Goal: Task Accomplishment & Management: Complete application form

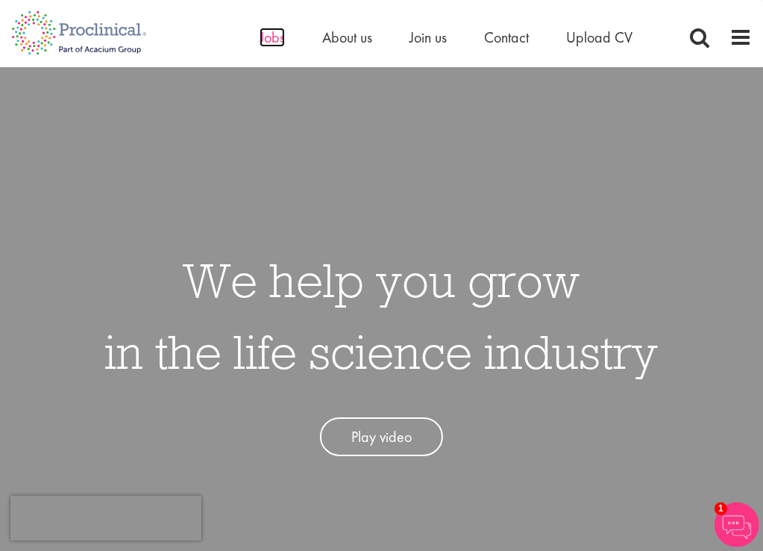
click at [269, 37] on span "Jobs" at bounding box center [272, 37] width 25 height 19
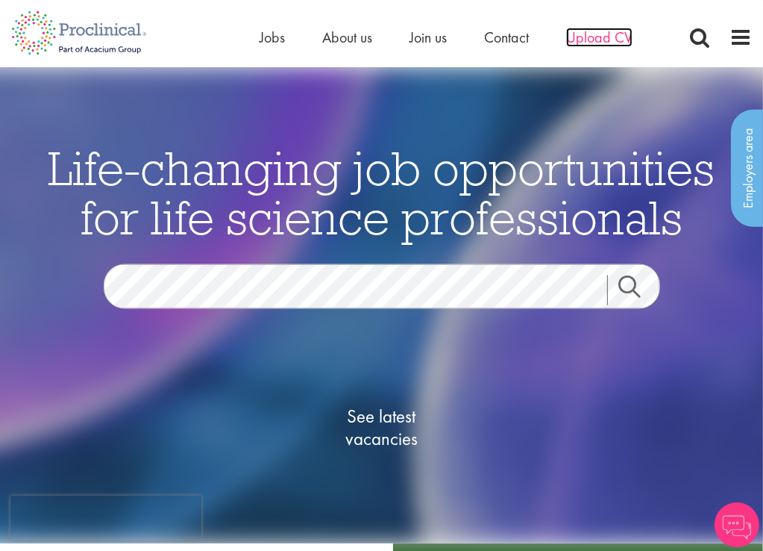
click at [604, 37] on span "Upload CV" at bounding box center [599, 37] width 66 height 19
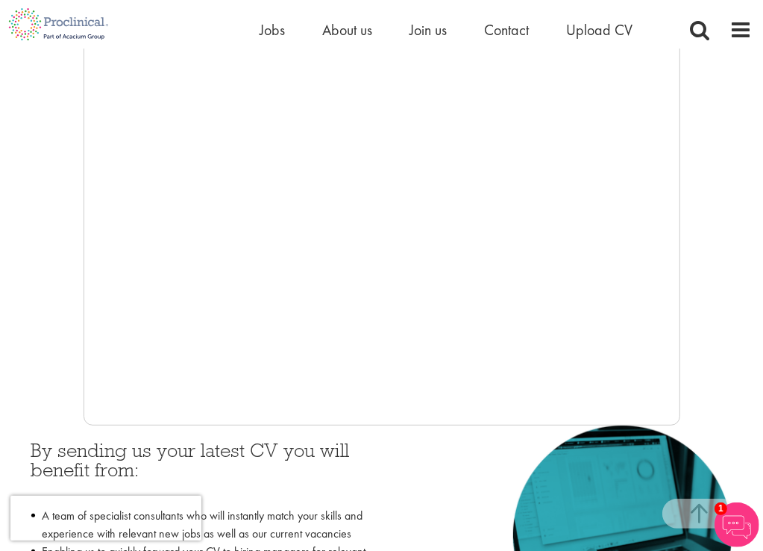
scroll to position [358, 0]
